Goal: Task Accomplishment & Management: Manage account settings

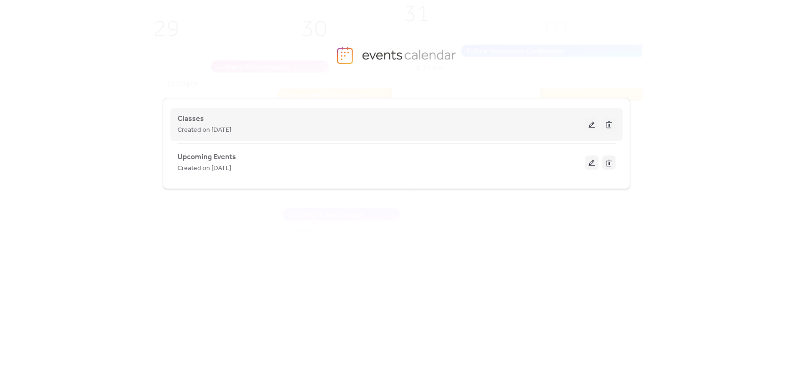
click at [590, 127] on button at bounding box center [592, 124] width 13 height 14
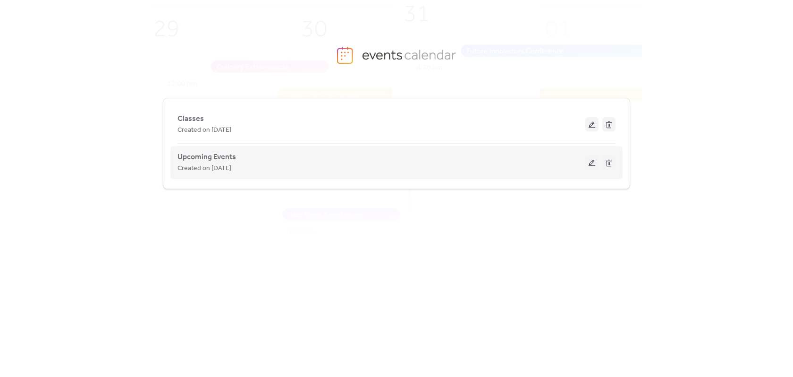
click at [594, 162] on button at bounding box center [592, 162] width 13 height 14
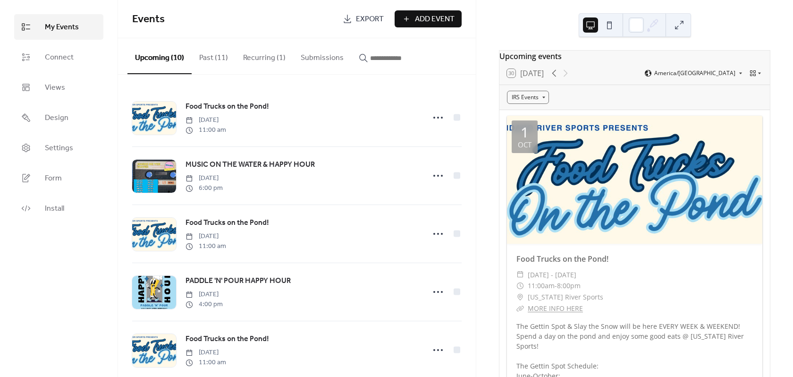
click at [221, 61] on button "Past (11)" at bounding box center [214, 55] width 44 height 35
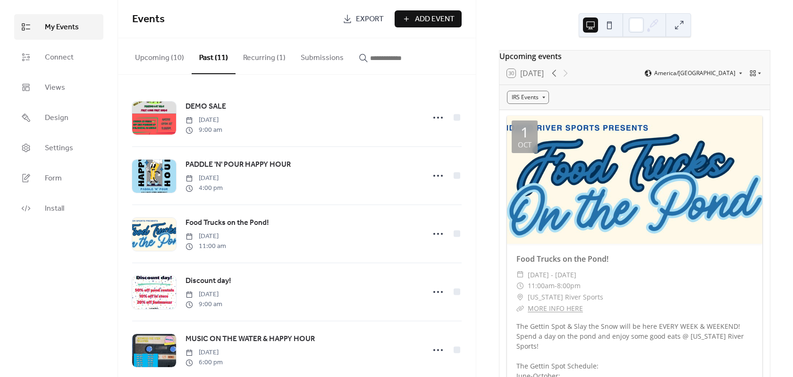
click at [273, 56] on button "Recurring (1)" at bounding box center [265, 55] width 58 height 35
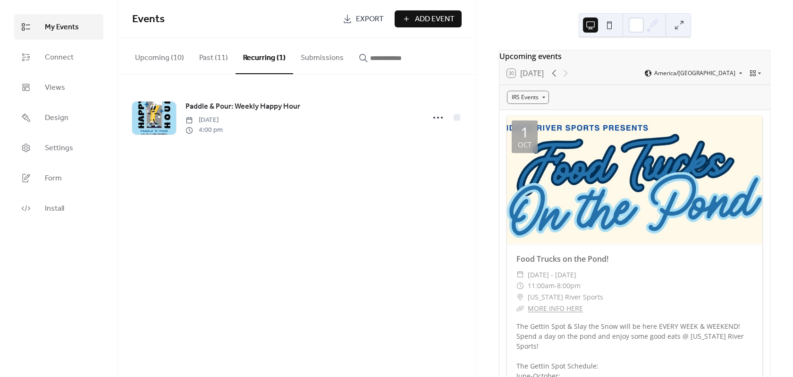
click at [153, 56] on button "Upcoming (10)" at bounding box center [159, 55] width 64 height 35
